Goal: Check status

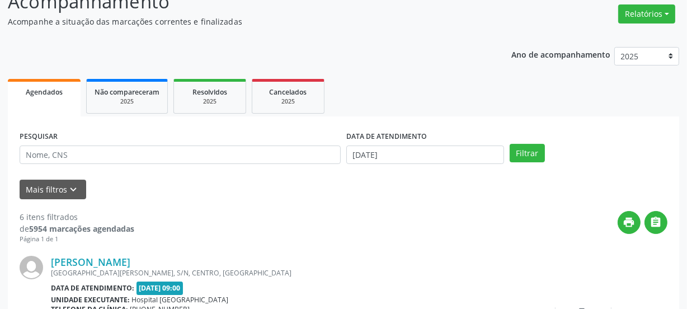
scroll to position [101, 0]
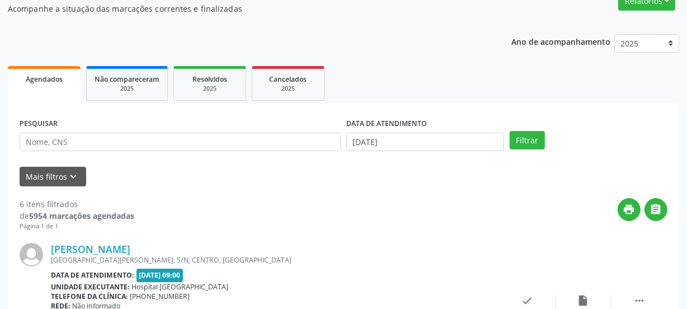
click at [210, 151] on div "PESQUISAR" at bounding box center [180, 137] width 327 height 44
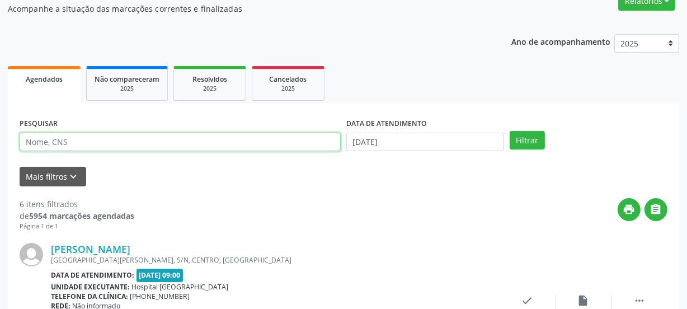
click at [208, 145] on input "text" at bounding box center [180, 142] width 321 height 19
paste input "708901771840910"
type input "708901771840910"
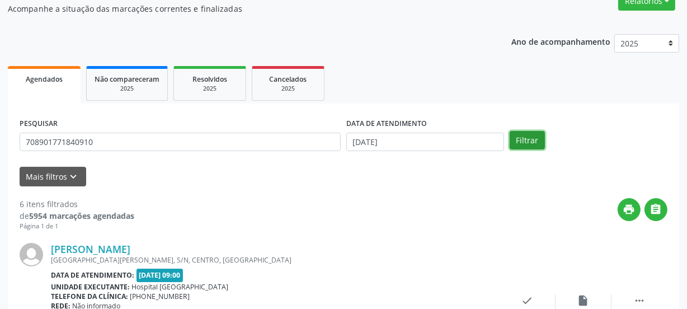
click at [520, 145] on button "Filtrar" at bounding box center [526, 140] width 35 height 19
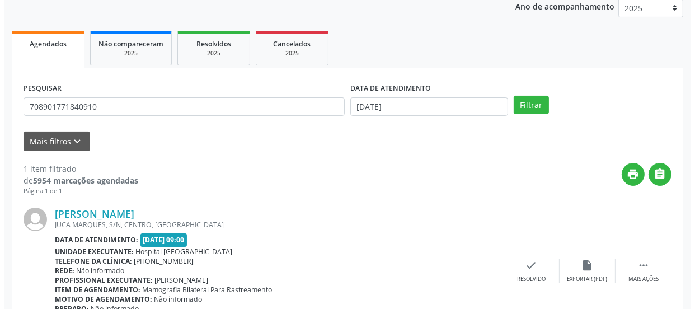
scroll to position [194, 0]
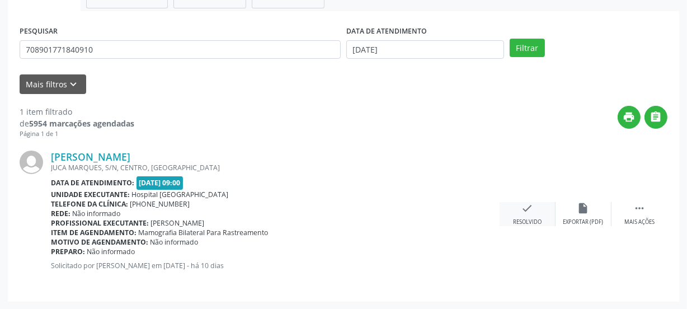
click at [536, 207] on div "check Resolvido" at bounding box center [527, 214] width 56 height 24
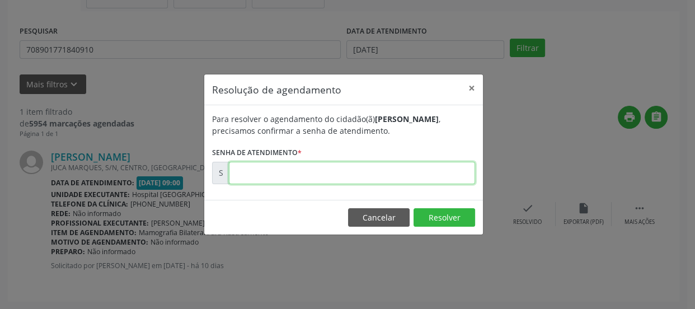
click at [422, 170] on input "text" at bounding box center [352, 173] width 246 height 22
type input "00174410"
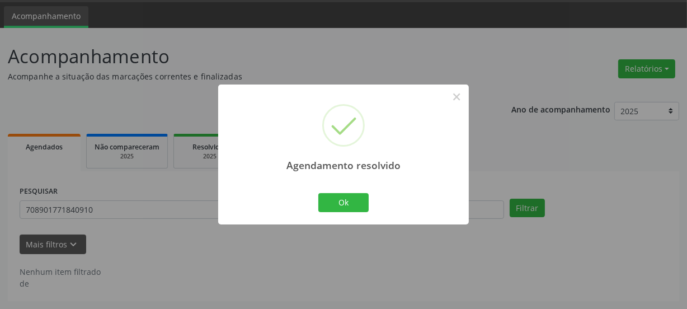
scroll to position [33, 0]
click at [364, 201] on button "Ok" at bounding box center [343, 202] width 50 height 19
